Goal: Task Accomplishment & Management: Use online tool/utility

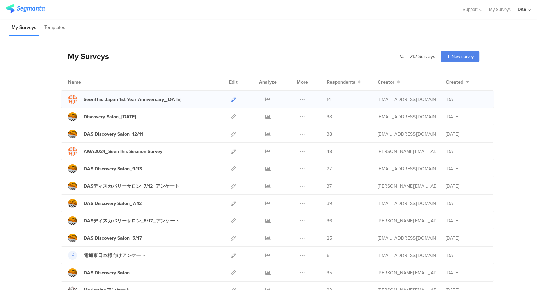
click at [235, 99] on icon at bounding box center [233, 99] width 5 height 5
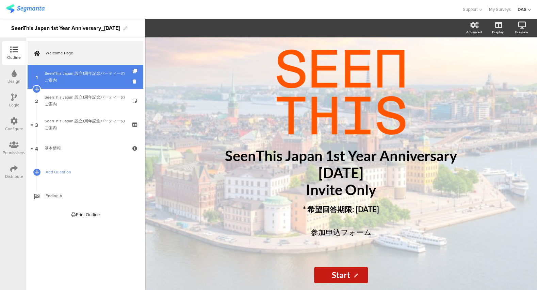
click at [109, 76] on div "SeenThis Japan 設立1周年記念パーティーのご案内" at bounding box center [85, 77] width 81 height 14
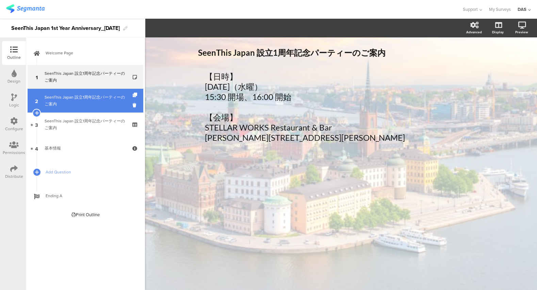
click at [106, 90] on link "2 SeenThis Japan 設立1周年記念パーティーのご案内" at bounding box center [86, 101] width 116 height 24
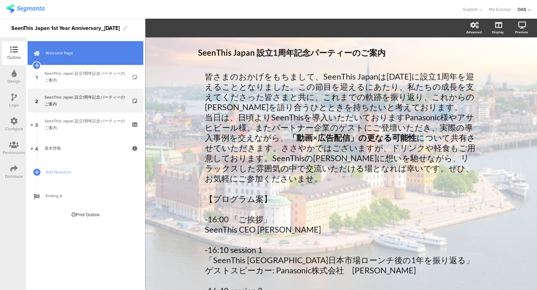
click at [76, 55] on span "Welcome Page" at bounding box center [89, 53] width 87 height 7
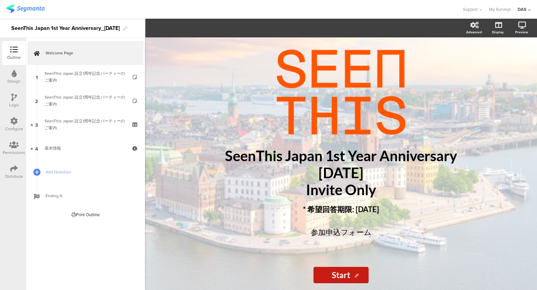
scroll to position [1, 0]
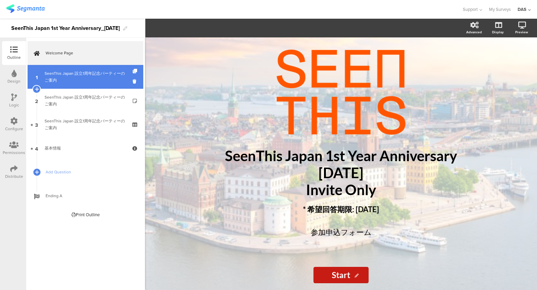
click at [101, 81] on div "SeenThis Japan 設立1周年記念パーティーのご案内" at bounding box center [85, 77] width 81 height 14
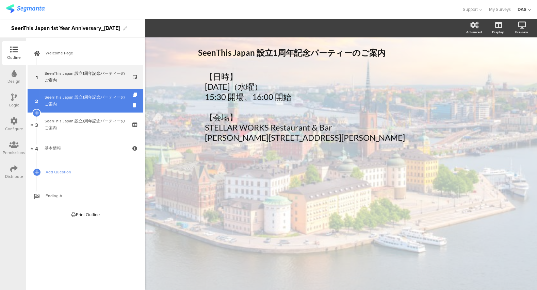
click at [68, 103] on div "SeenThis Japan 設立1周年記念パーティーのご案内" at bounding box center [85, 101] width 81 height 14
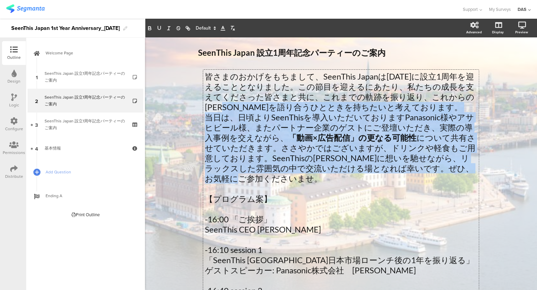
drag, startPoint x: 210, startPoint y: 180, endPoint x: 406, endPoint y: 181, distance: 196.1
click at [406, 181] on div "皆さまのおかげをもちまして、SeenThis Japanは2025年10月1日に設立1周年を迎えることとなりました。この節目を迎えるにあたり、私たちの成長を支…" at bounding box center [341, 266] width 276 height 392
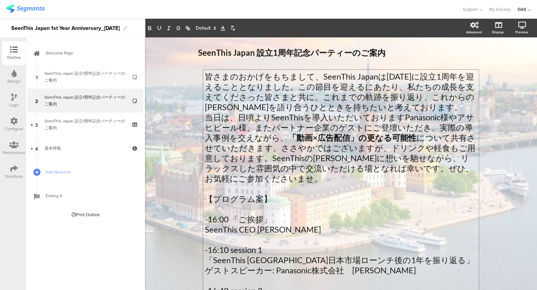
click at [368, 206] on p at bounding box center [341, 209] width 272 height 10
click at [332, 128] on p "当日は、日頃よりSeenThisを導入いただいておりますPanasonic様やアサヒビール様、またパートナー企業のゲストにご登壇いただき、実際の導入事例を交え…" at bounding box center [341, 148] width 272 height 72
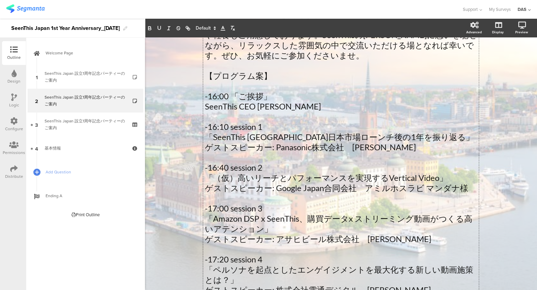
scroll to position [129, 0]
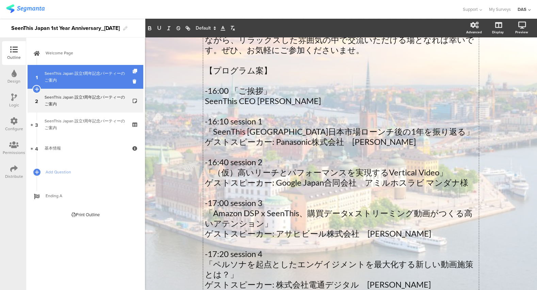
click at [79, 78] on div "SeenThis Japan 設立1周年記念パーティーのご案内" at bounding box center [85, 77] width 81 height 14
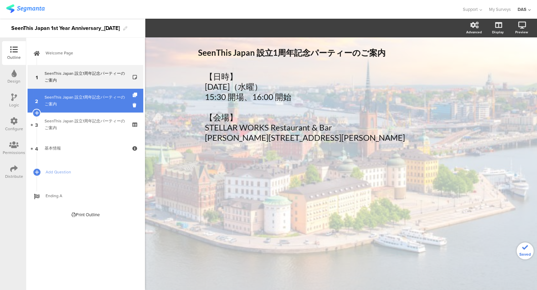
click at [94, 108] on link "2 SeenThis Japan 設立1周年記念パーティーのご案内" at bounding box center [86, 101] width 116 height 24
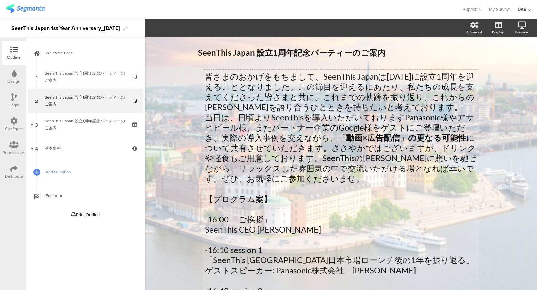
click at [362, 129] on div "皆さまのおかげをもちまして、SeenThis Japanは2025年10月1日に設立1周年を迎えることとなりました。この節目を迎えるにあたり、私たちの成長を支…" at bounding box center [341, 266] width 272 height 388
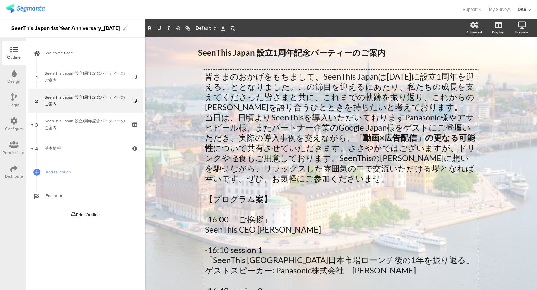
click at [372, 10] on div at bounding box center [231, 9] width 450 height 11
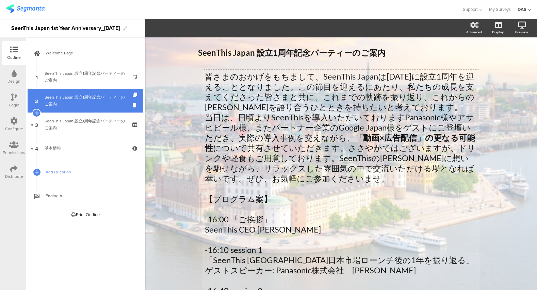
click at [62, 90] on link "2 SeenThis Japan 設立1周年記念パーティーのご案内" at bounding box center [86, 101] width 116 height 24
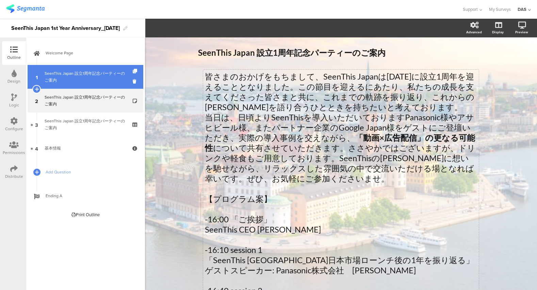
click at [64, 80] on div "SeenThis Japan 設立1周年記念パーティーのご案内" at bounding box center [85, 77] width 81 height 14
